Goal: Navigation & Orientation: Find specific page/section

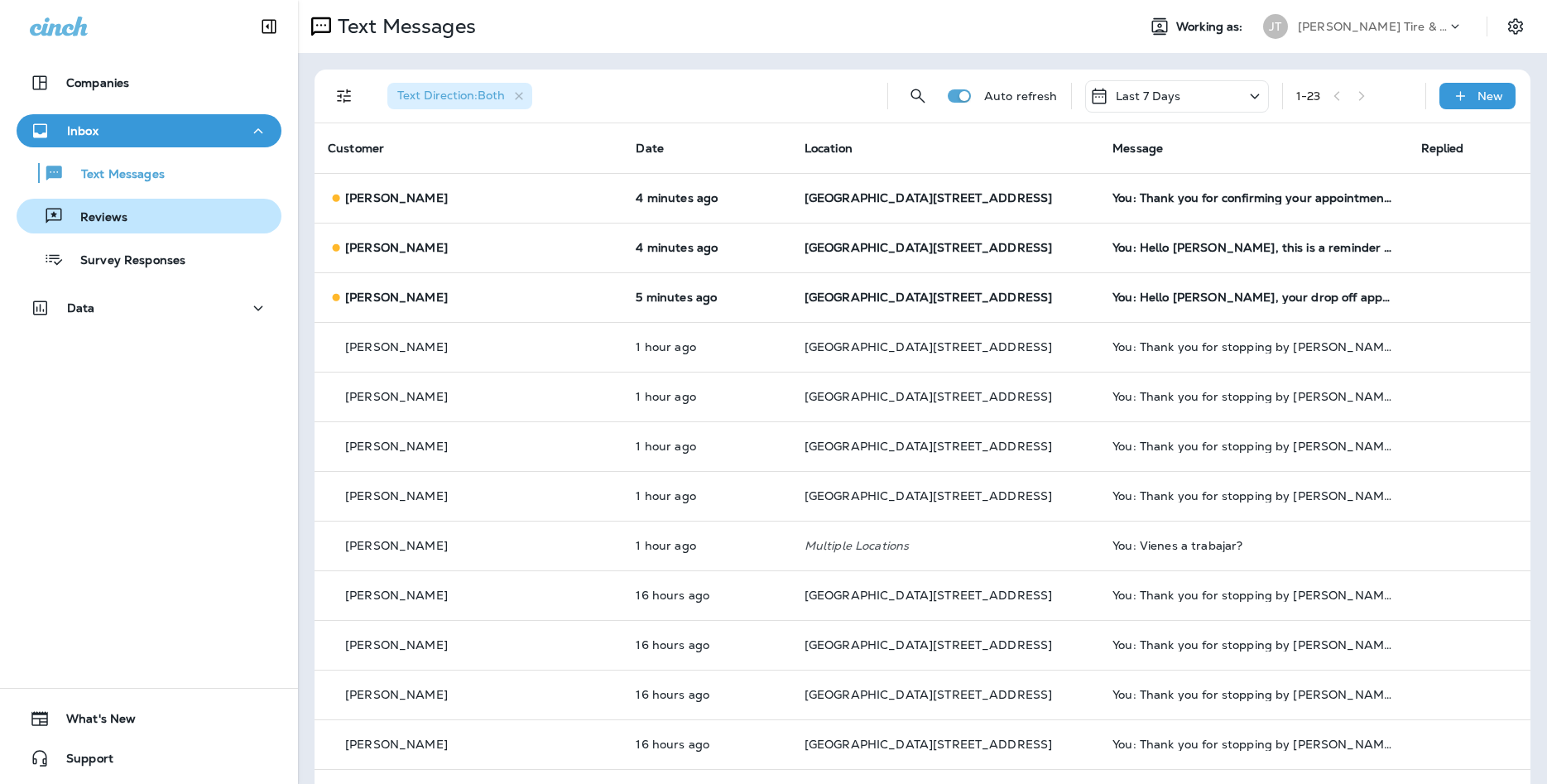
click at [161, 225] on div "Reviews" at bounding box center [149, 216] width 252 height 25
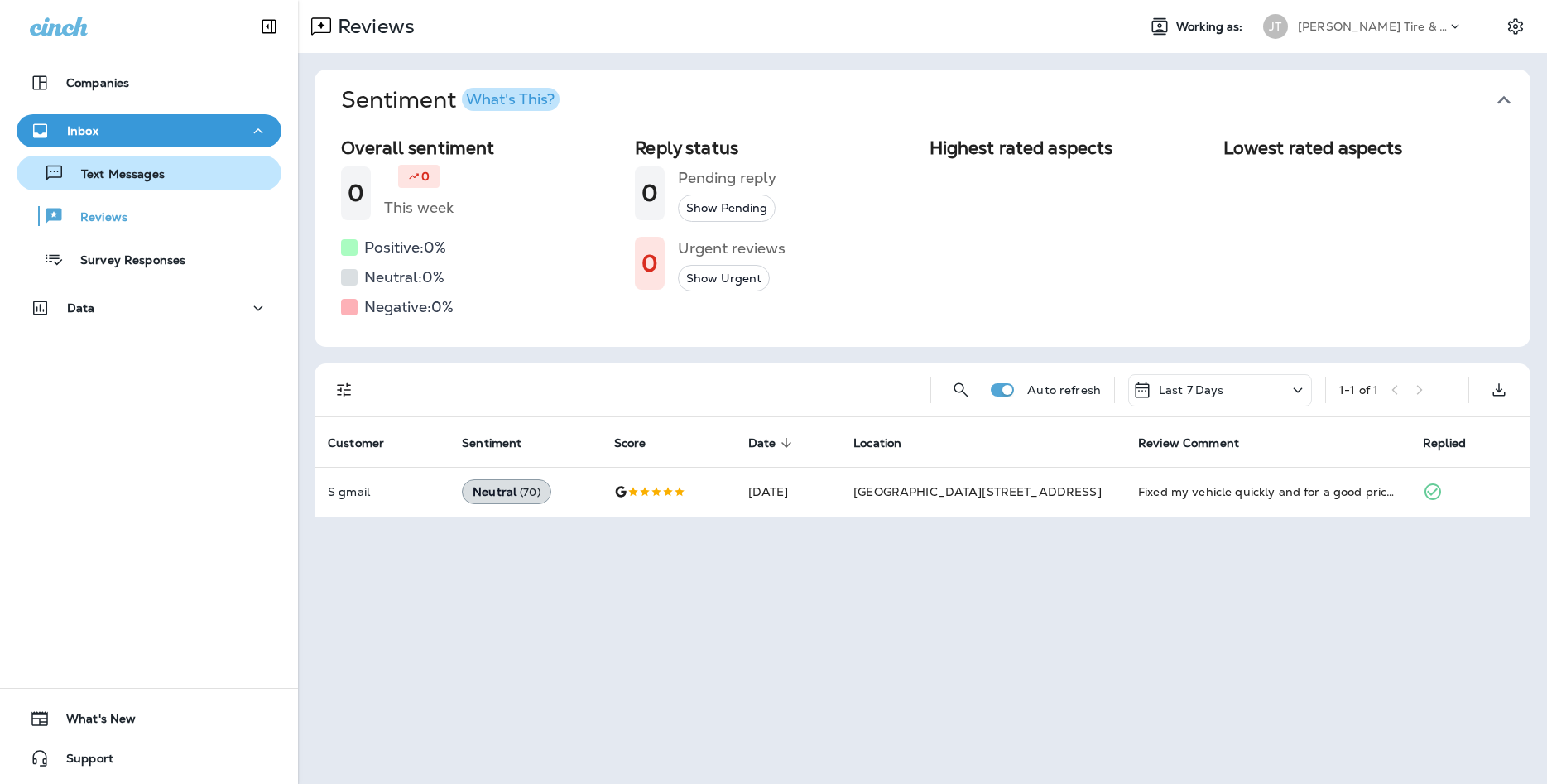
click at [174, 180] on div "Text Messages" at bounding box center [149, 173] width 252 height 25
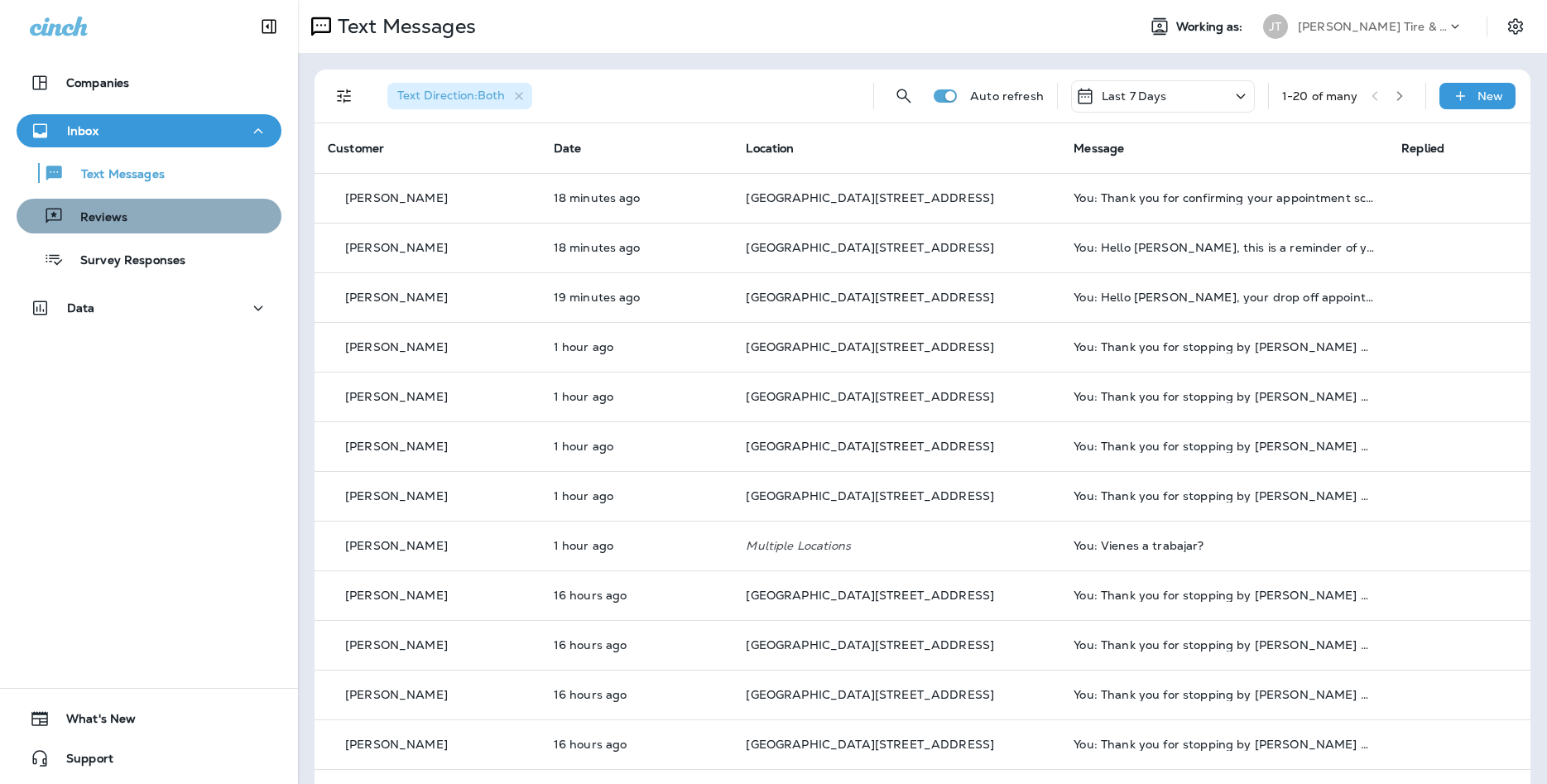
click at [205, 225] on div "Reviews" at bounding box center [149, 216] width 252 height 25
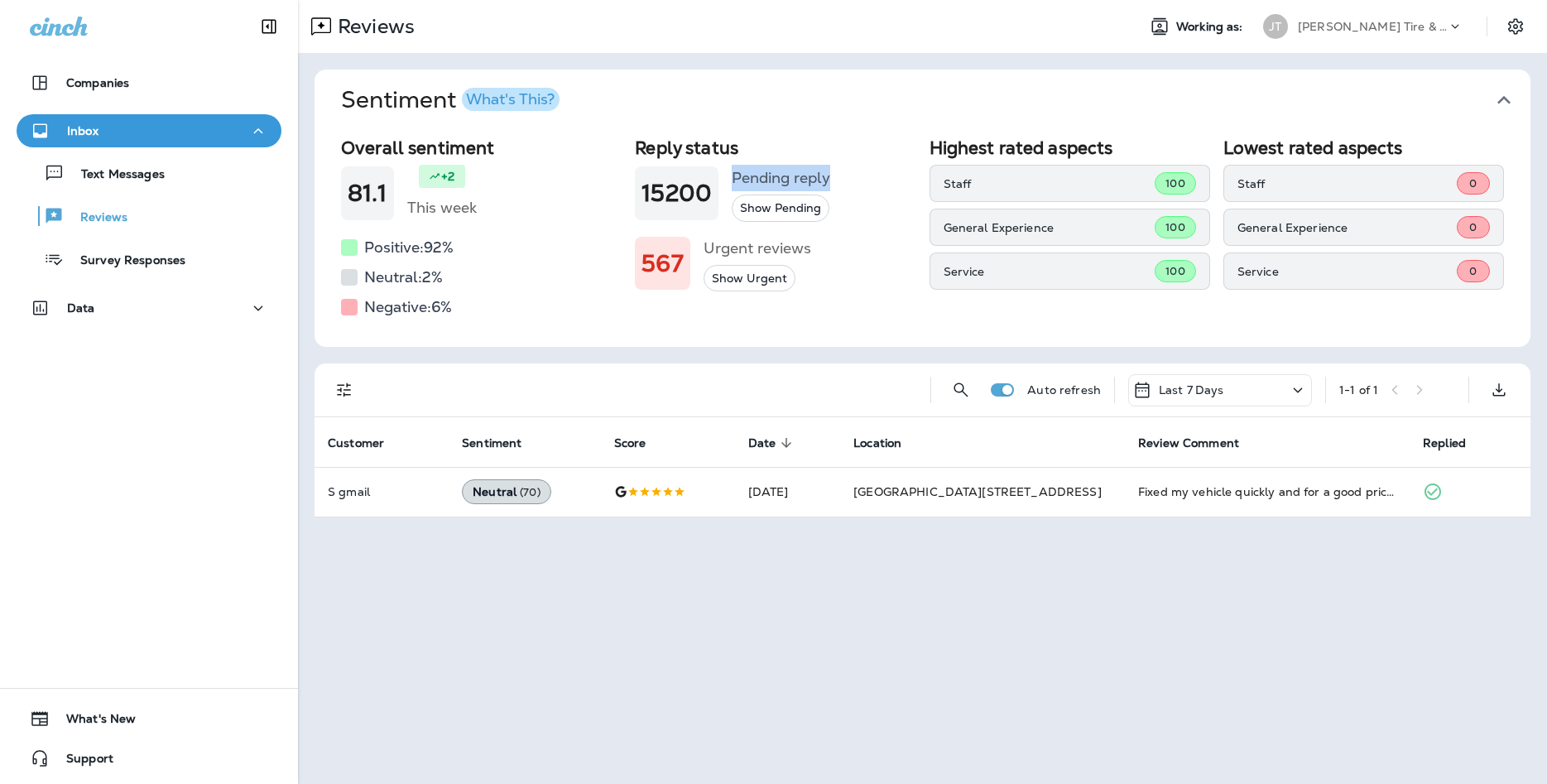
drag, startPoint x: 1293, startPoint y: 183, endPoint x: 873, endPoint y: 178, distance: 420.0
click at [873, 178] on div "Overall sentiment 81.1 +2 This week Positive: 92 % Neutral: 2 % Negative: 6 % R…" at bounding box center [922, 229] width 1163 height 183
click at [915, 194] on div "15200 Pending reply Show Pending" at bounding box center [775, 194] width 281 height 57
click at [210, 183] on div "Text Messages" at bounding box center [149, 173] width 252 height 25
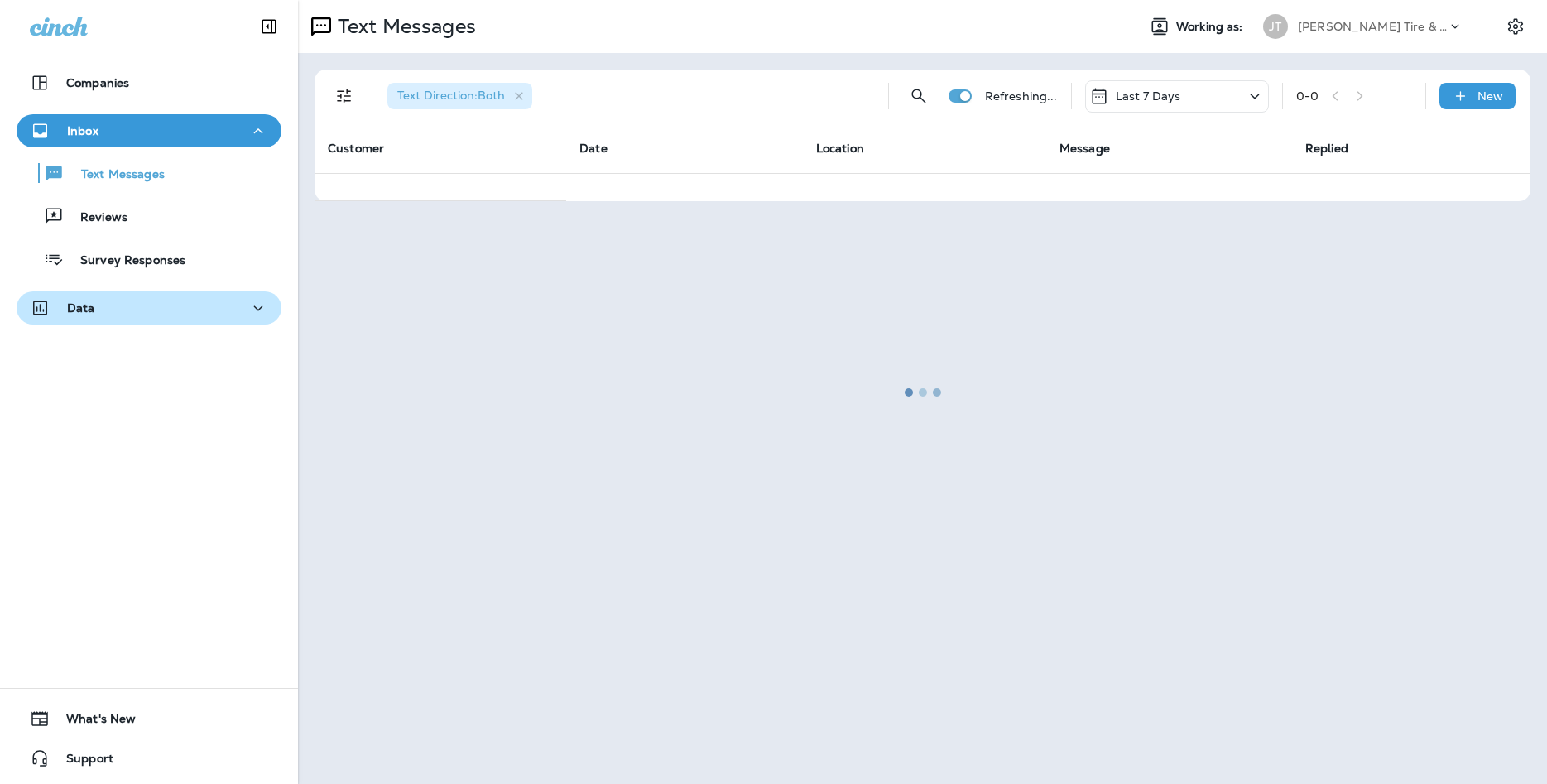
click at [263, 303] on icon "button" at bounding box center [258, 308] width 20 height 21
click at [258, 303] on icon "button" at bounding box center [258, 308] width 20 height 21
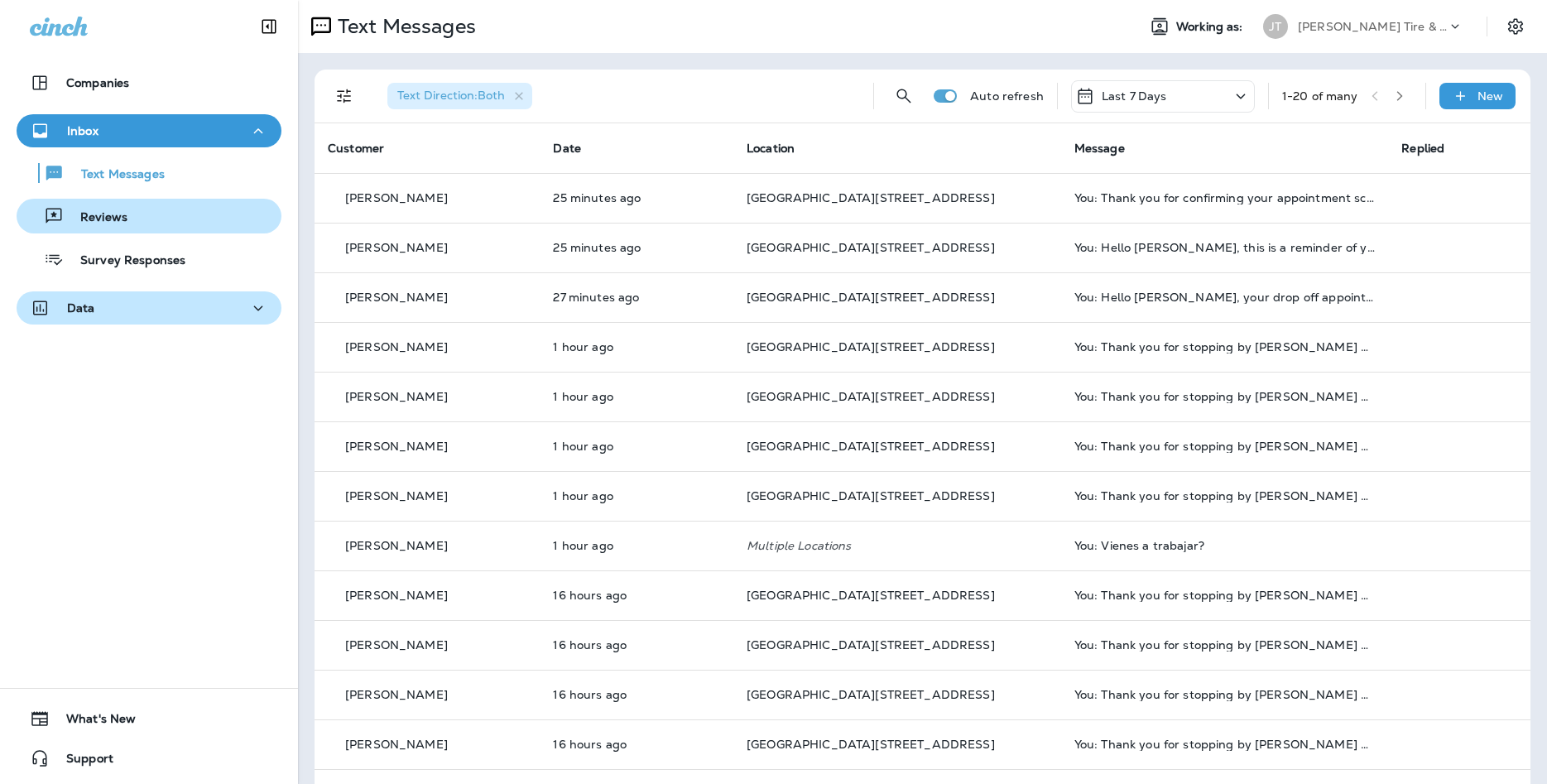
click at [121, 211] on p "Reviews" at bounding box center [95, 218] width 64 height 15
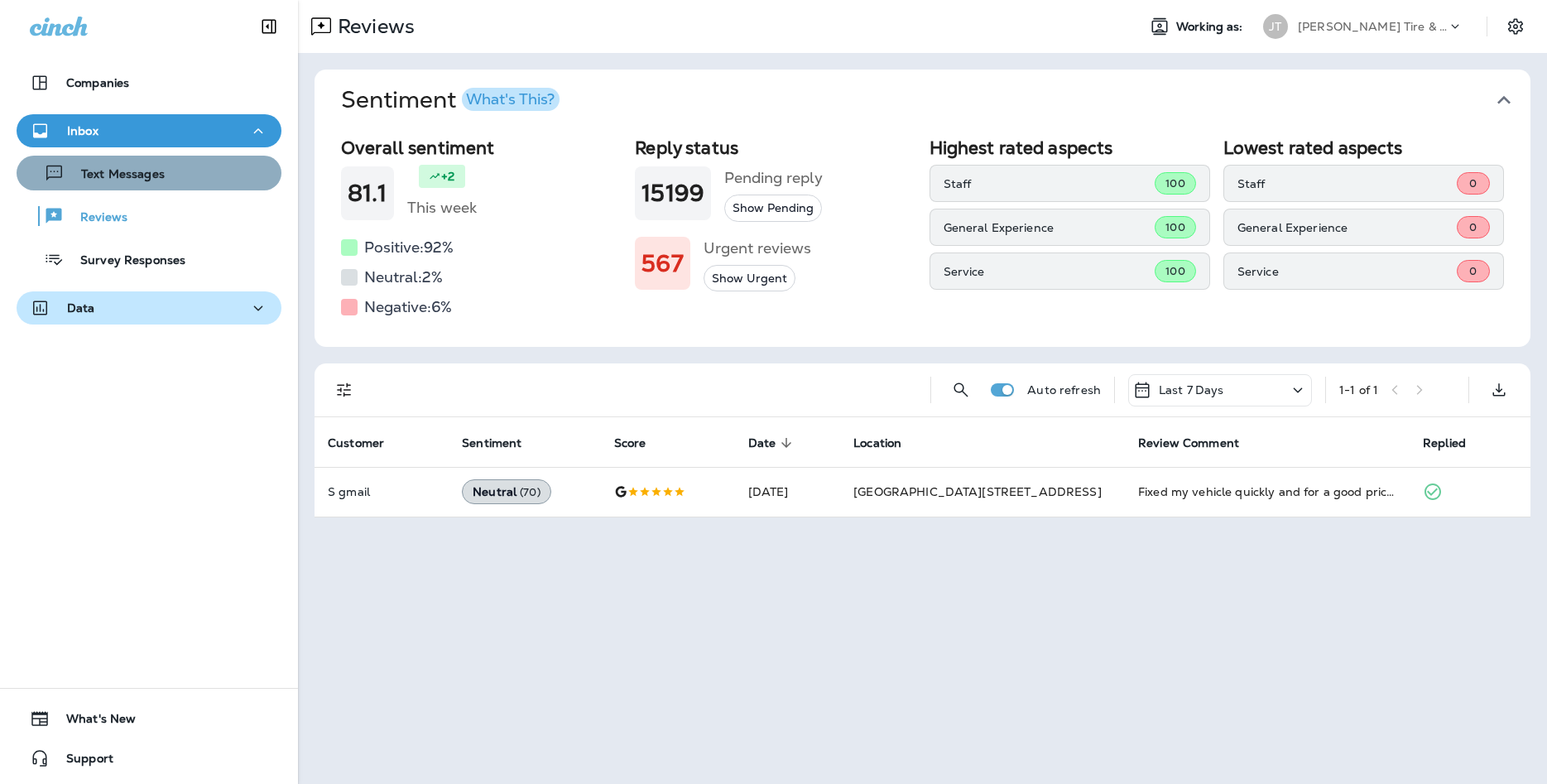
click at [159, 188] on button "Text Messages" at bounding box center [148, 173] width 265 height 34
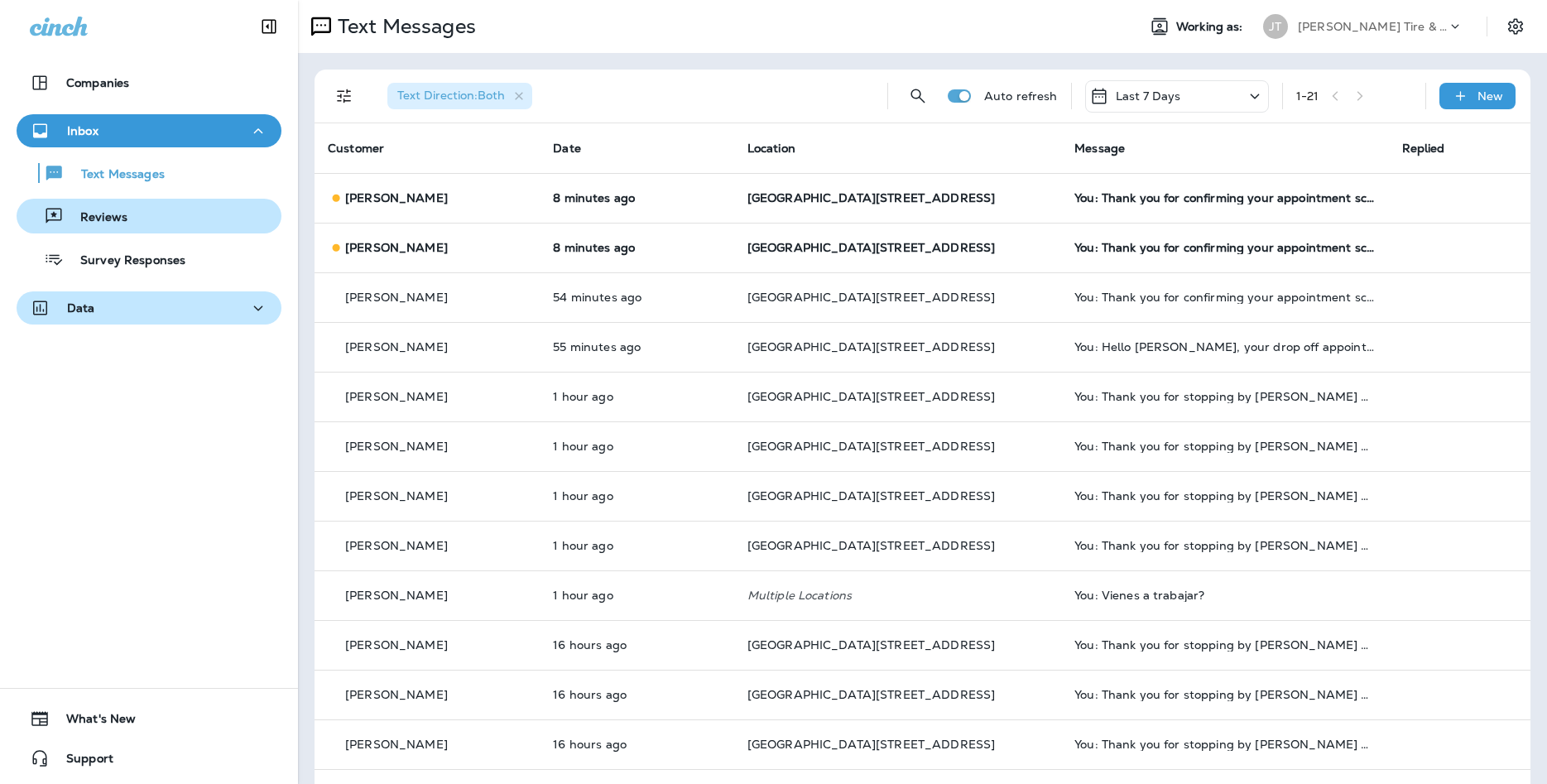
click at [55, 220] on icon "button" at bounding box center [54, 216] width 15 height 15
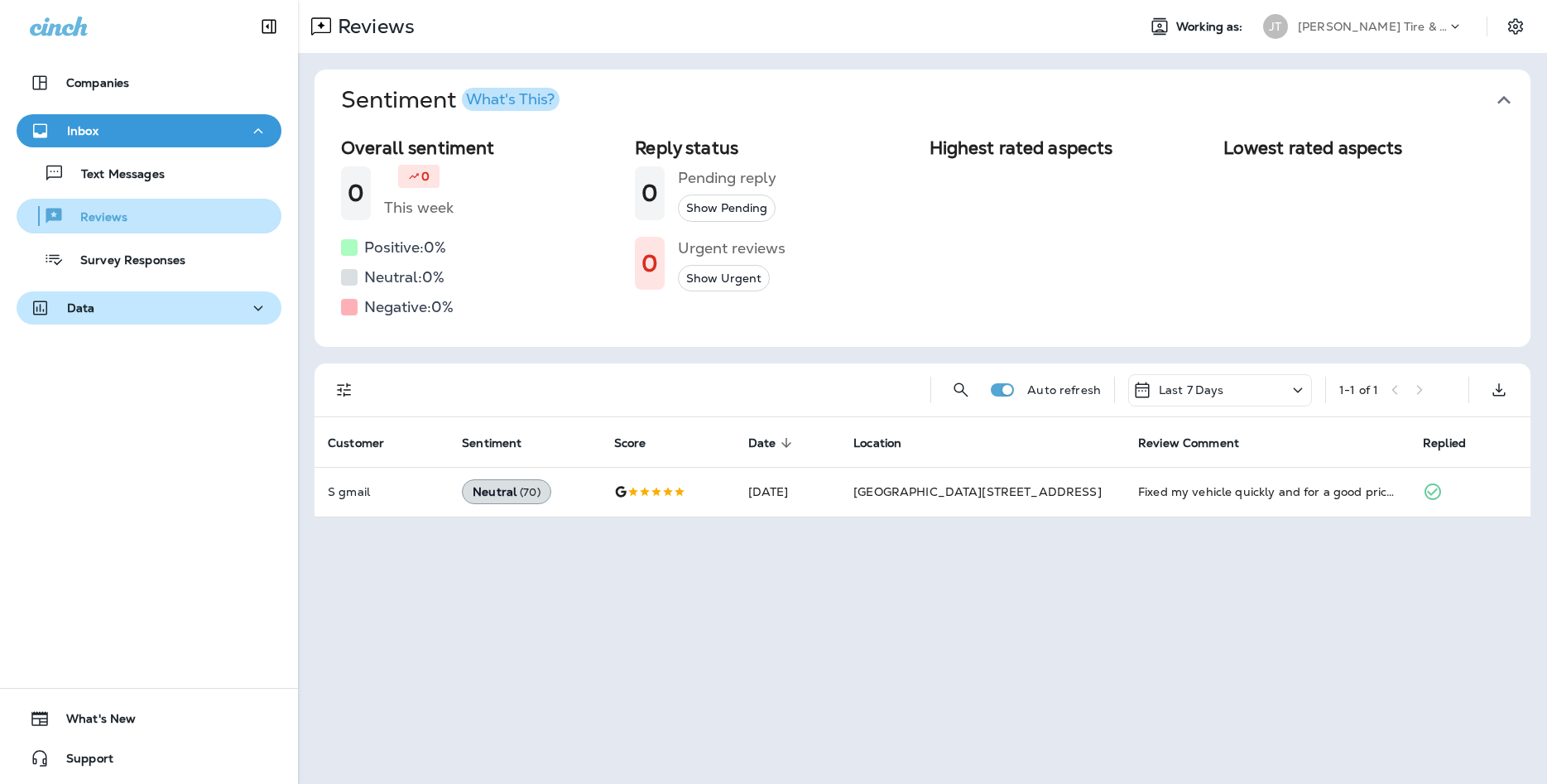
click at [92, 195] on div "Text Messages Reviews Survey Responses" at bounding box center [148, 211] width 265 height 129
click at [105, 180] on p "Text Messages" at bounding box center [115, 175] width 100 height 15
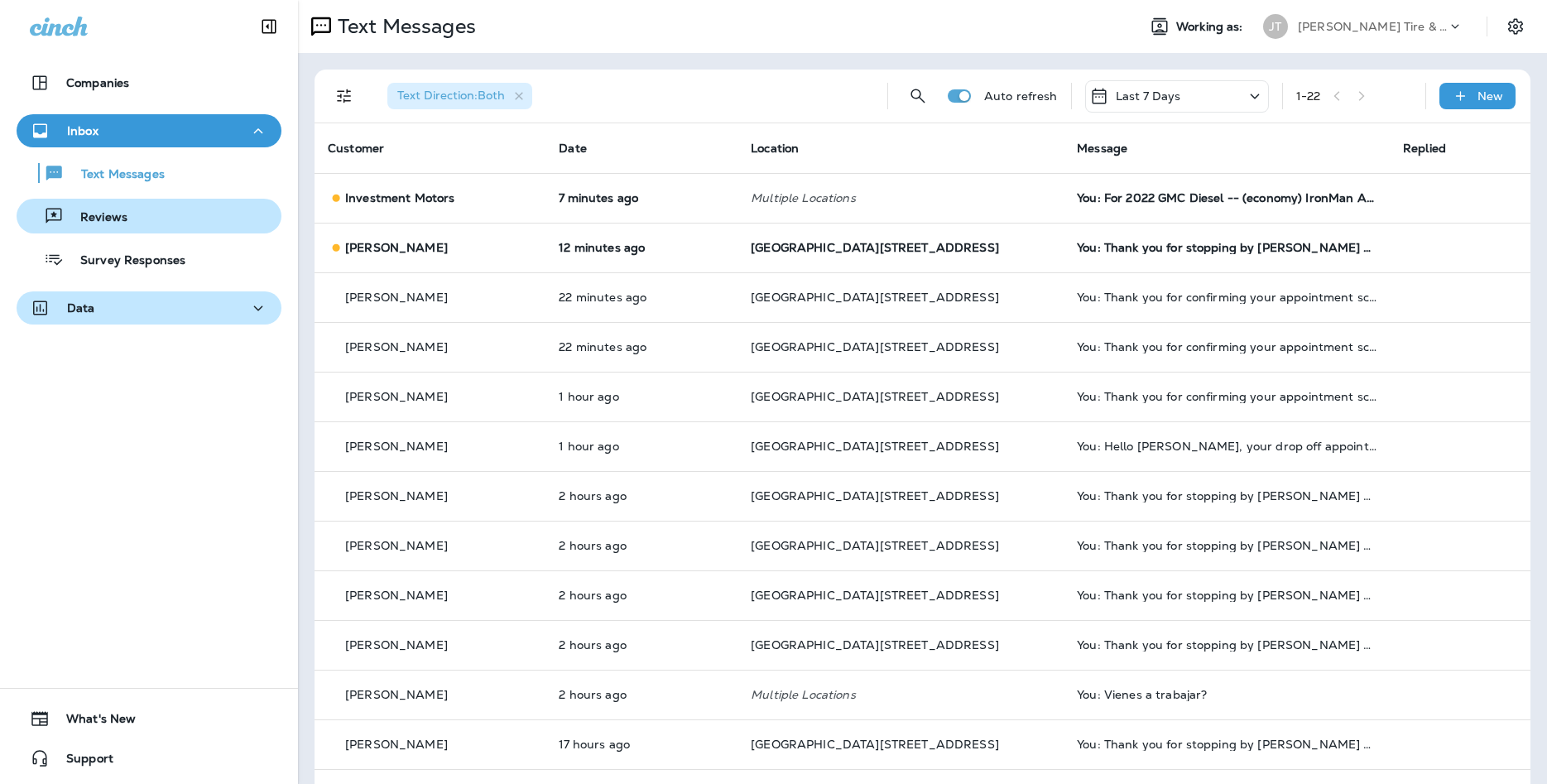
click at [209, 211] on div "Reviews" at bounding box center [149, 216] width 252 height 25
